Goal: Use online tool/utility: Utilize a website feature to perform a specific function

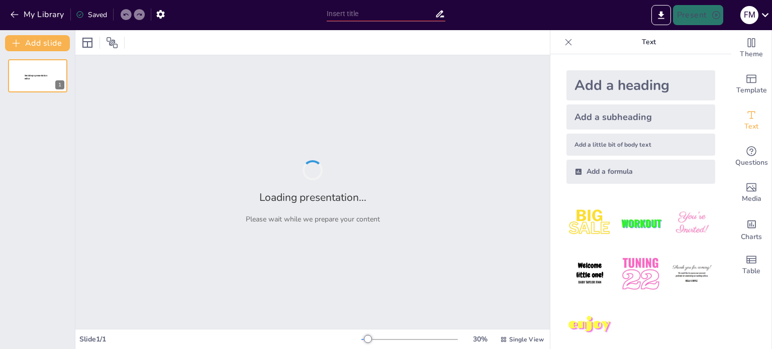
type input "Imported HOTSHOT POP QUIZ.pptx"
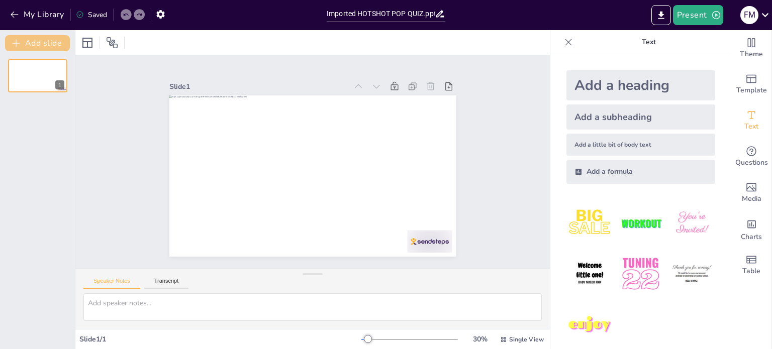
click at [51, 43] on button "Add slide" at bounding box center [37, 43] width 65 height 16
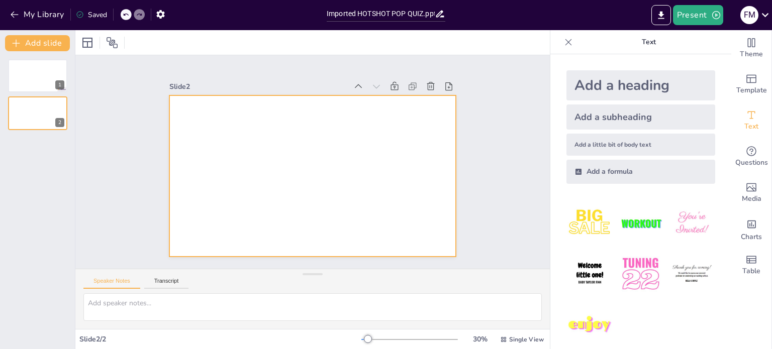
click at [277, 124] on div at bounding box center [308, 175] width 323 height 242
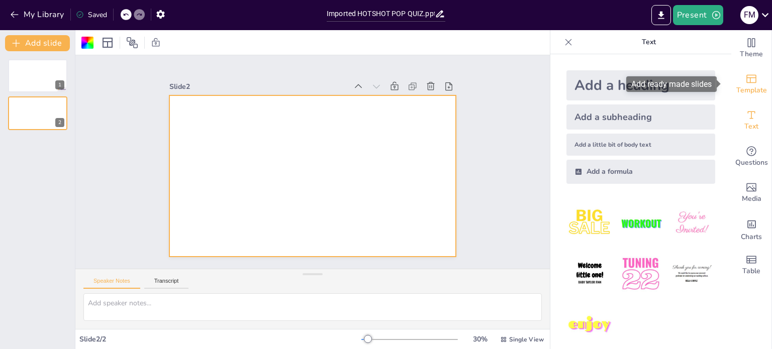
click at [749, 85] on span "Template" at bounding box center [751, 90] width 31 height 11
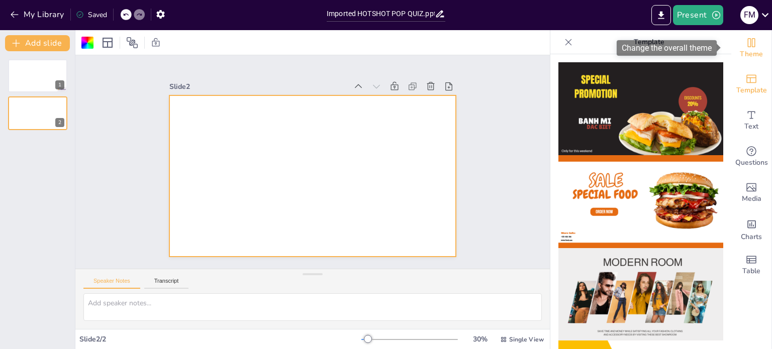
click at [748, 45] on icon "Change the overall theme" at bounding box center [752, 42] width 8 height 9
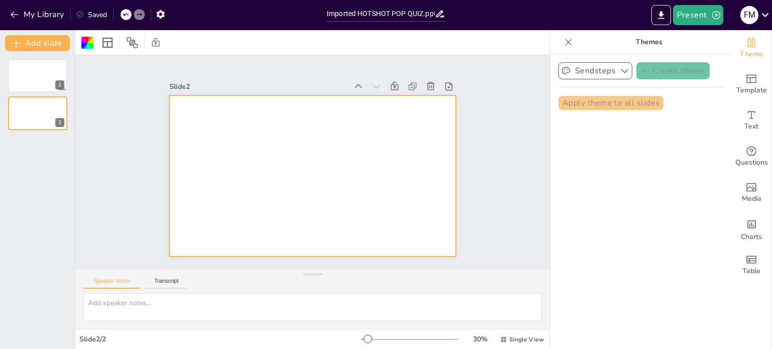
click at [620, 72] on icon "button" at bounding box center [625, 71] width 10 height 10
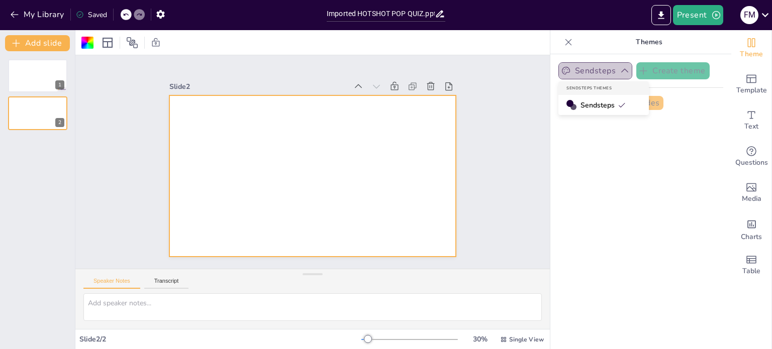
click at [620, 72] on icon "button" at bounding box center [625, 71] width 10 height 10
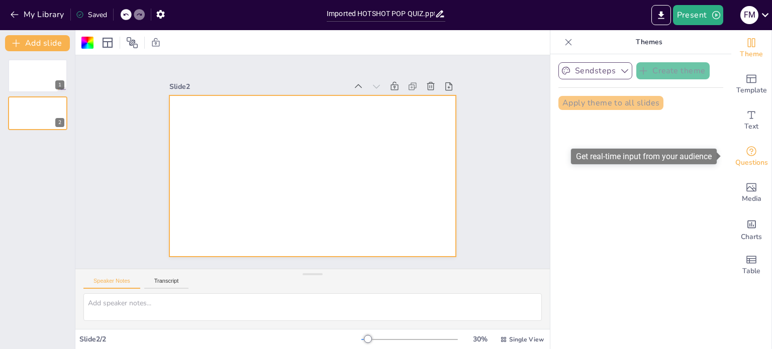
click at [745, 154] on icon "Get real-time input from your audience" at bounding box center [751, 151] width 12 height 12
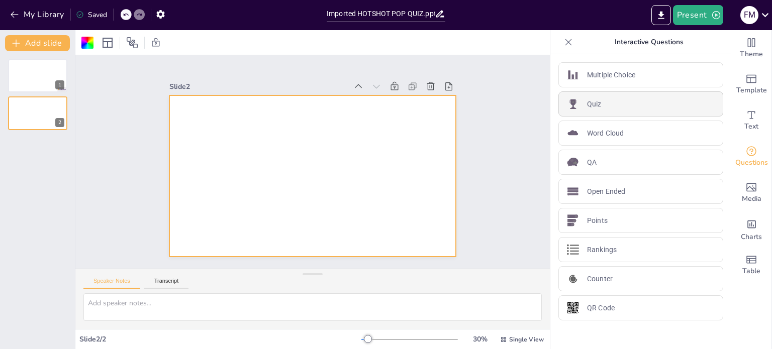
click at [605, 103] on div "Quiz" at bounding box center [640, 103] width 165 height 25
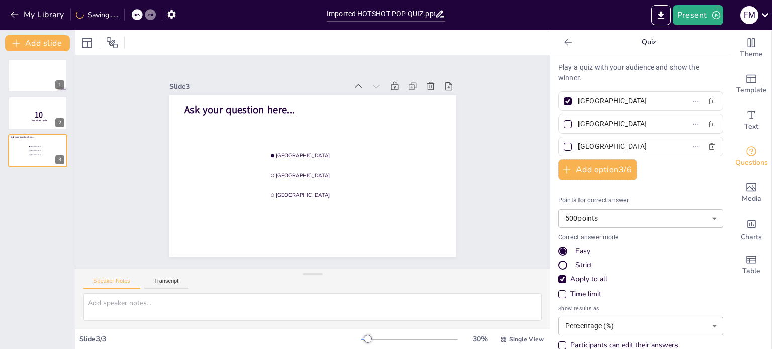
click at [597, 103] on input "[GEOGRAPHIC_DATA]" at bounding box center [624, 101] width 93 height 15
click at [30, 114] on p "10" at bounding box center [39, 114] width 27 height 11
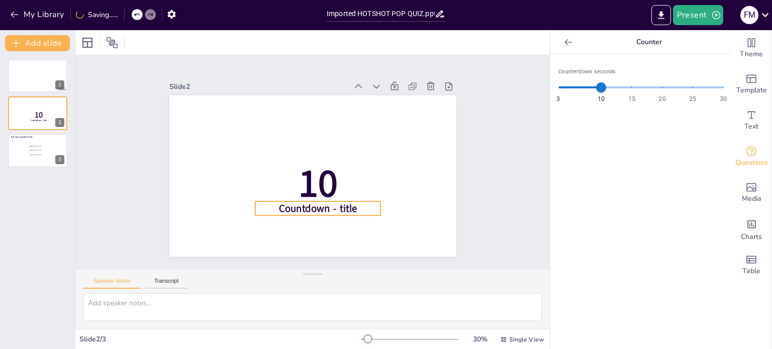
click at [313, 208] on span "Countdown - title" at bounding box center [303, 208] width 79 height 37
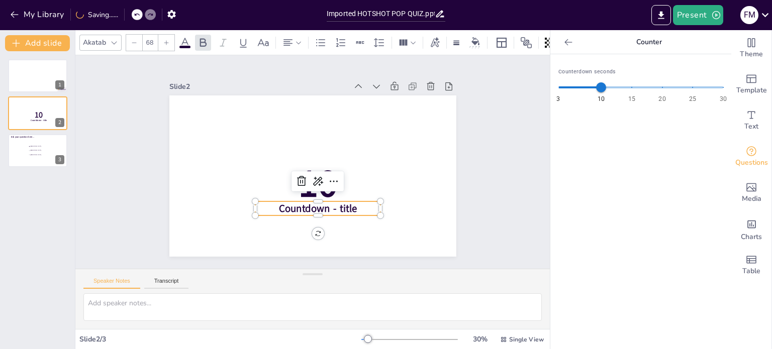
click at [313, 208] on span "Countdown - title" at bounding box center [307, 209] width 79 height 30
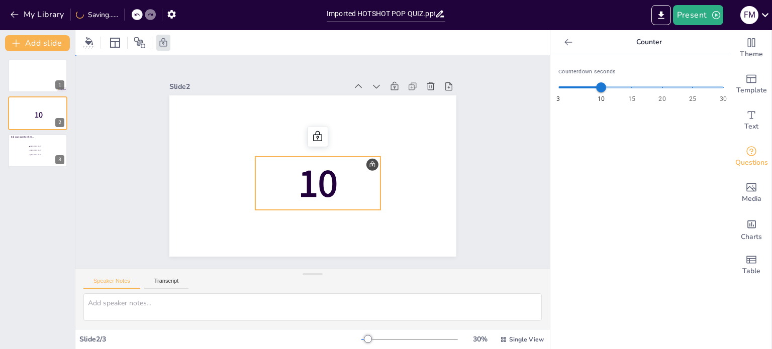
click at [350, 184] on p "10" at bounding box center [308, 184] width 136 height 100
click at [137, 18] on icon at bounding box center [137, 15] width 6 height 6
click at [139, 14] on icon at bounding box center [136, 15] width 5 height 3
click at [137, 16] on icon at bounding box center [136, 15] width 5 height 3
